Goal: Information Seeking & Learning: Compare options

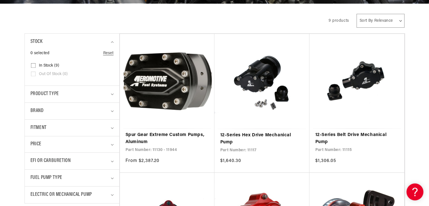
scroll to position [136, 0]
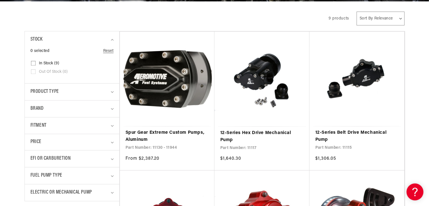
click at [176, 134] on link "Spur Gear Extreme Custom Pumps, Aluminum" at bounding box center [168, 136] width 84 height 14
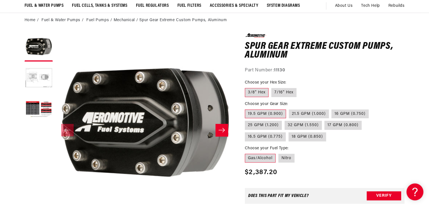
scroll to position [46, 0]
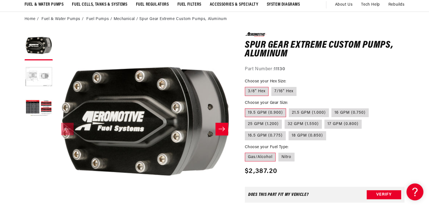
click at [222, 130] on icon "Slide right" at bounding box center [221, 129] width 7 height 6
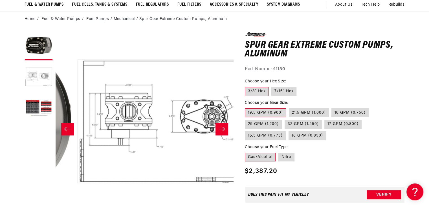
scroll to position [0, 178]
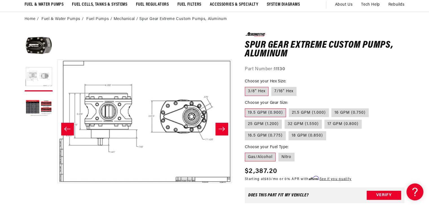
click at [222, 130] on icon "Slide right" at bounding box center [221, 129] width 7 height 6
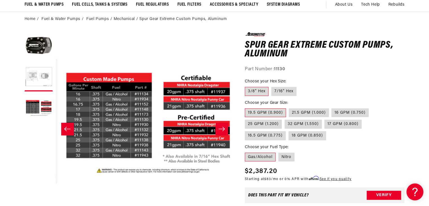
scroll to position [0, 356]
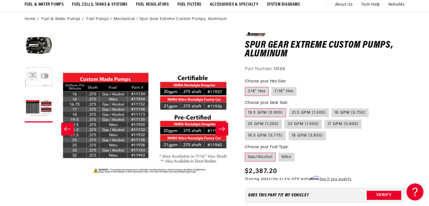
click at [286, 131] on label "16.5 GPM (0.775)" at bounding box center [265, 135] width 41 height 9
click at [365, 119] on input "16.5 GPM (0.775)" at bounding box center [365, 119] width 0 height 0
radio input "true"
click at [286, 131] on label "16.5 GPM (0.775)" at bounding box center [265, 135] width 41 height 9
click at [365, 119] on input "16.5 GPM (0.775)" at bounding box center [365, 119] width 0 height 0
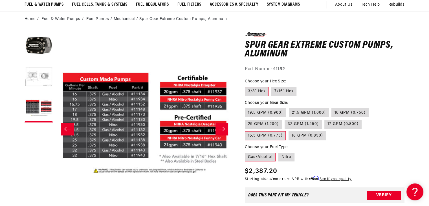
click at [226, 132] on button "Slide right" at bounding box center [222, 129] width 12 height 12
click at [64, 130] on icon "Slide left" at bounding box center [67, 129] width 7 height 6
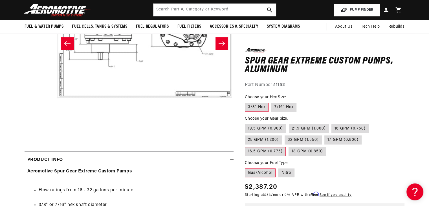
scroll to position [131, 0]
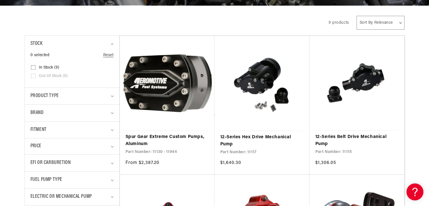
scroll to position [132, 0]
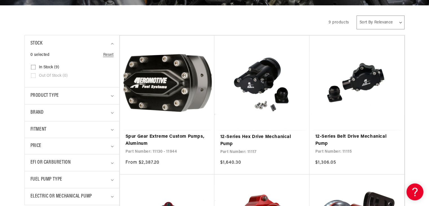
click at [347, 133] on link "12-Series Belt Drive Mechanical Pump" at bounding box center [357, 140] width 84 height 14
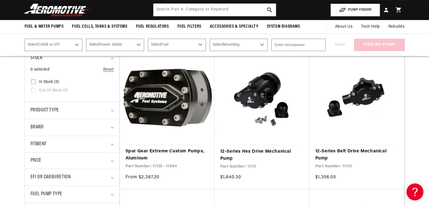
scroll to position [117, 0]
click at [252, 152] on link "12-Series Hex Drive Mechanical Pump" at bounding box center [262, 155] width 84 height 14
click at [358, 152] on link "12-Series Belt Drive Mechanical Pump" at bounding box center [357, 155] width 84 height 14
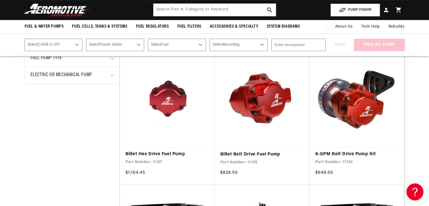
scroll to position [0, 0]
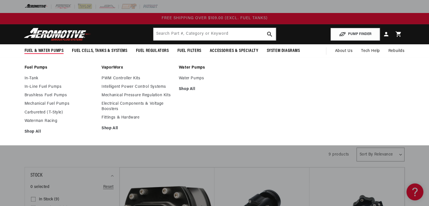
click at [34, 120] on link "Waterman Racing" at bounding box center [61, 121] width 72 height 5
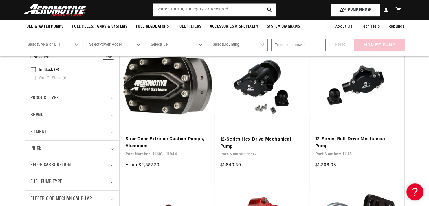
scroll to position [126, 0]
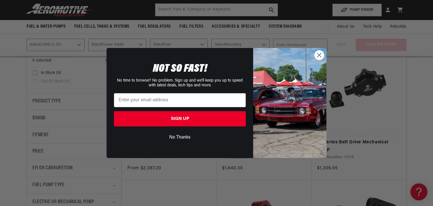
click at [319, 55] on circle "Close dialog" at bounding box center [319, 55] width 9 height 9
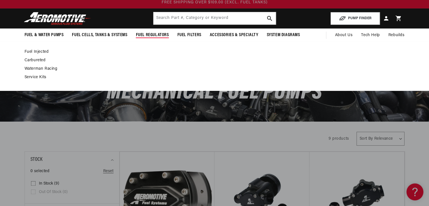
scroll to position [8, 0]
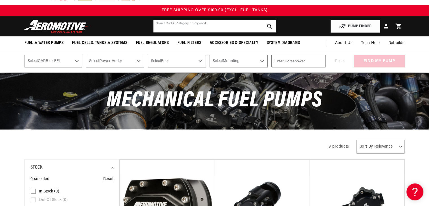
click at [183, 26] on input "text" at bounding box center [215, 26] width 122 height 12
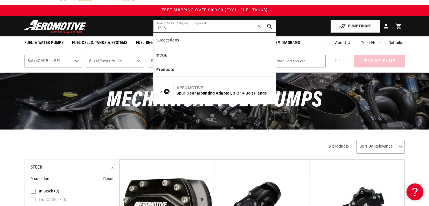
type input "11736"
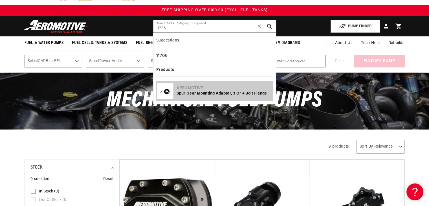
click at [208, 88] on div "Aeromotive" at bounding box center [225, 89] width 96 height 6
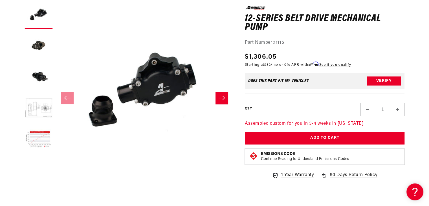
click at [38, 74] on button "Load image 3 in gallery view" at bounding box center [39, 77] width 28 height 28
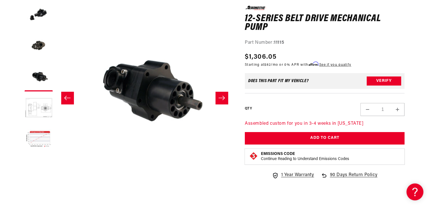
click at [37, 43] on button "Load image 2 in gallery view" at bounding box center [39, 46] width 28 height 28
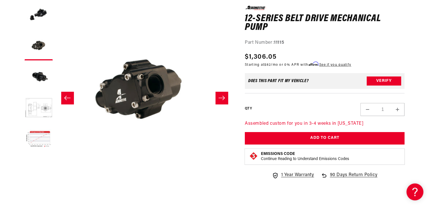
scroll to position [0, 178]
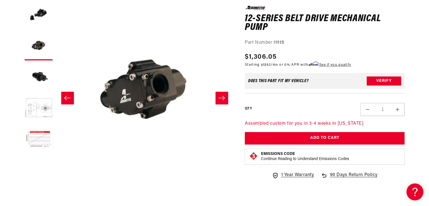
click at [41, 13] on button "Load image 1 in gallery view" at bounding box center [39, 15] width 28 height 28
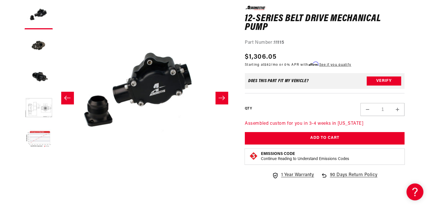
scroll to position [0, 0]
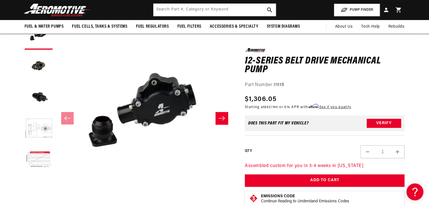
scroll to position [12, 0]
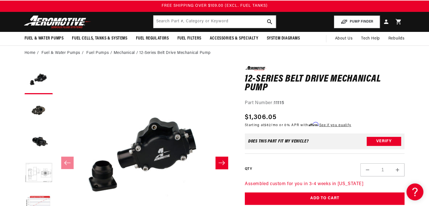
click at [222, 164] on icon "Slide right" at bounding box center [221, 163] width 7 height 6
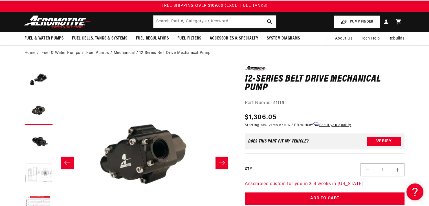
click at [222, 164] on icon "Slide right" at bounding box center [221, 163] width 7 height 6
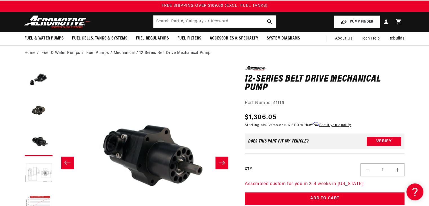
click at [222, 164] on icon "Slide right" at bounding box center [221, 163] width 7 height 6
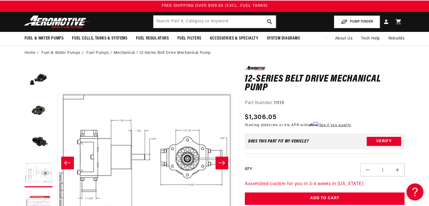
click at [222, 164] on icon "Slide right" at bounding box center [221, 163] width 7 height 6
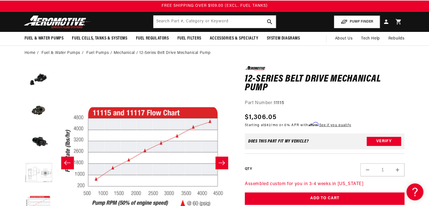
scroll to position [25, 0]
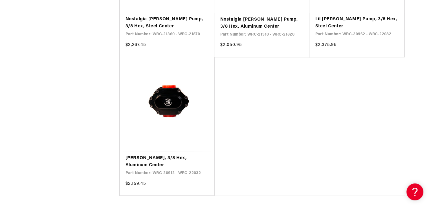
scroll to position [671, 0]
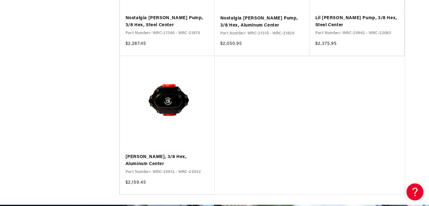
click at [153, 154] on link "[PERSON_NAME], 3/8 Hex, Aluminum Center" at bounding box center [168, 161] width 84 height 14
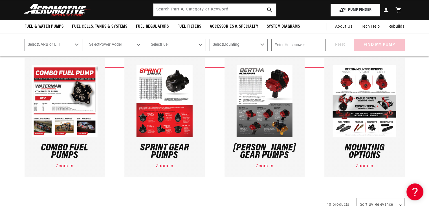
scroll to position [0, 0]
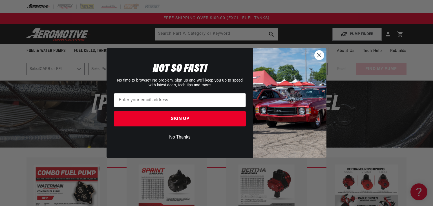
click at [318, 56] on icon "Close dialog" at bounding box center [320, 55] width 4 height 4
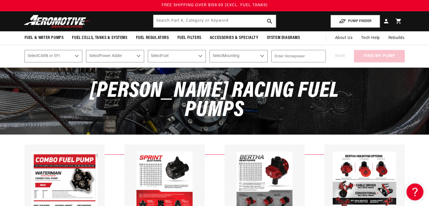
scroll to position [12, 0]
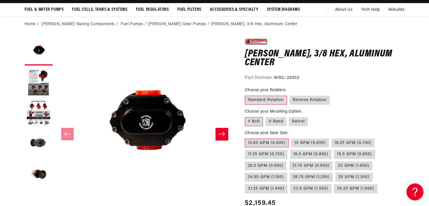
scroll to position [41, 0]
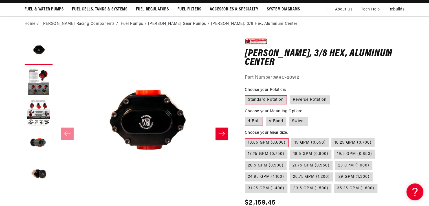
click at [224, 138] on button "Slide right" at bounding box center [222, 134] width 12 height 12
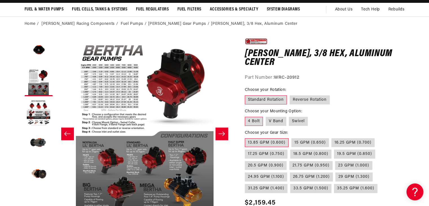
click at [224, 138] on button "Slide right" at bounding box center [222, 134] width 12 height 12
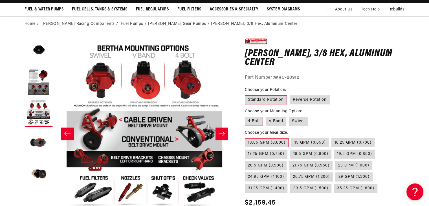
click at [224, 138] on button "Slide right" at bounding box center [222, 134] width 12 height 12
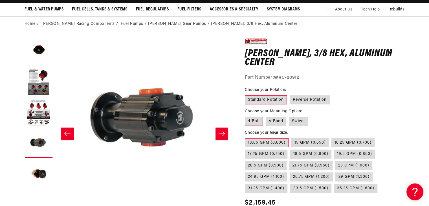
click at [224, 138] on button "Slide right" at bounding box center [222, 134] width 12 height 12
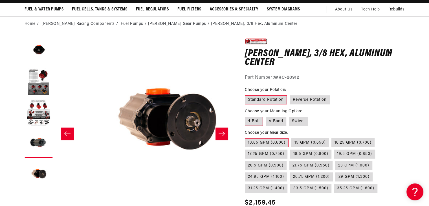
scroll to position [0, 713]
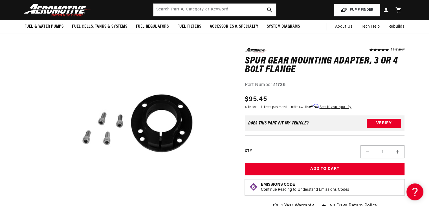
scroll to position [51, 0]
click at [189, 10] on input "text" at bounding box center [215, 10] width 122 height 12
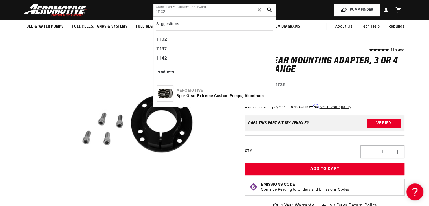
type input "11132"
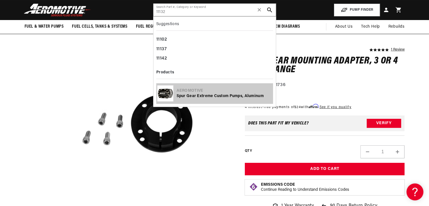
click at [205, 97] on div "Spur Gear Extreme Custom Pumps, Aluminum" at bounding box center [225, 96] width 96 height 6
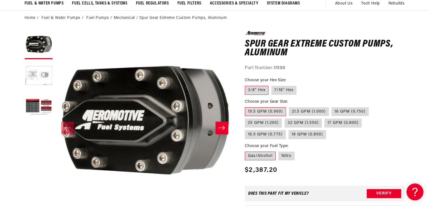
click at [313, 111] on label "21.5 GPM (1.000)" at bounding box center [309, 111] width 40 height 9
click at [289, 106] on input "21.5 GPM (1.000)" at bounding box center [289, 106] width 0 height 0
radio input "true"
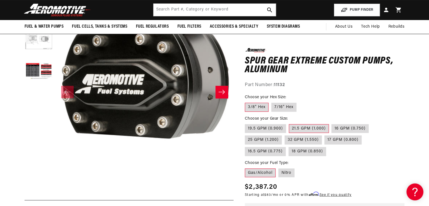
scroll to position [82, 0]
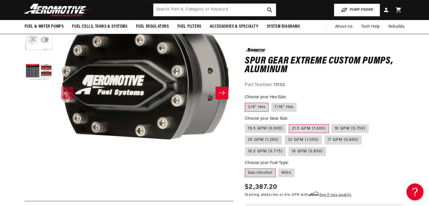
click at [221, 90] on icon "Slide right" at bounding box center [221, 93] width 7 height 6
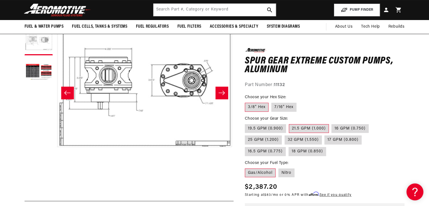
click at [221, 90] on icon "Slide right" at bounding box center [221, 93] width 7 height 6
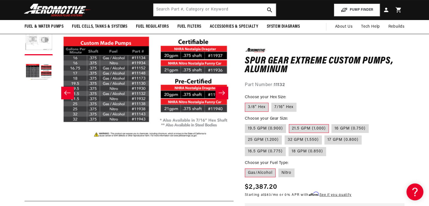
scroll to position [0, 356]
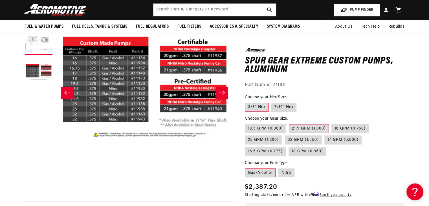
click at [221, 90] on icon "Slide right" at bounding box center [221, 93] width 7 height 6
click at [68, 93] on icon "Slide left" at bounding box center [67, 93] width 7 height 6
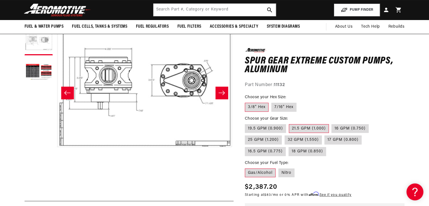
click at [68, 93] on icon "Slide left" at bounding box center [67, 93] width 7 height 6
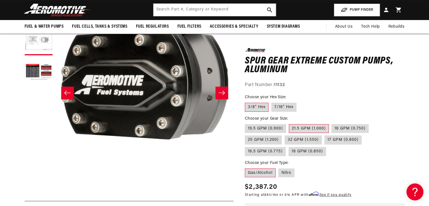
scroll to position [0, 0]
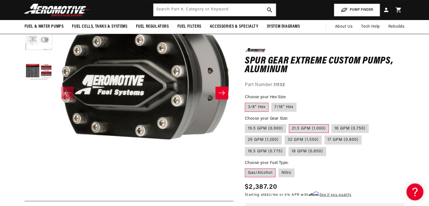
click at [221, 95] on icon "Slide right" at bounding box center [221, 93] width 7 height 6
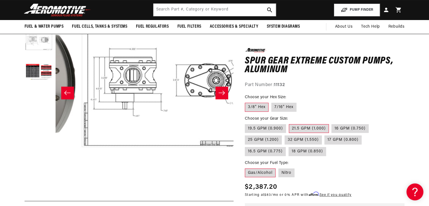
scroll to position [0, 178]
